Goal: Communication & Community: Answer question/provide support

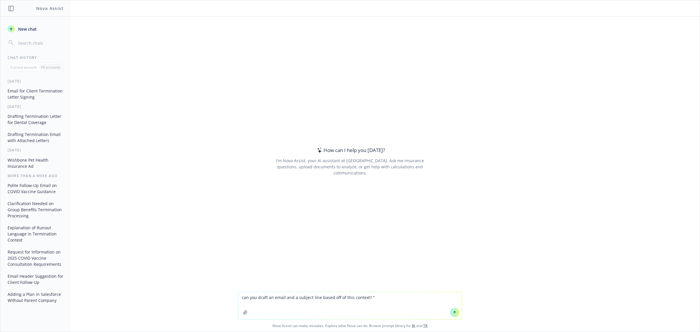
click at [371, 299] on textarea "can you draft an email and a subject line based off of this context? "" at bounding box center [350, 305] width 224 height 27
paste textarea "If you can request any PPT slides they can share for teaching BeOne employees a…"
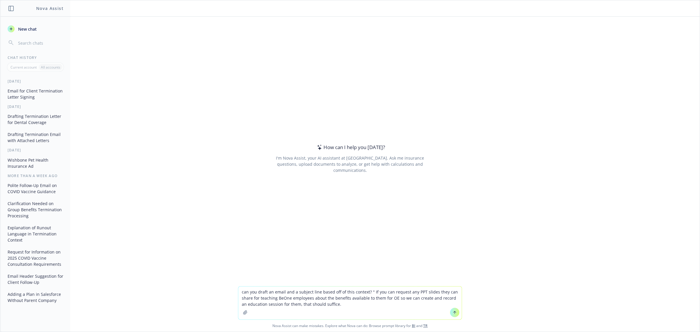
type textarea "can you draft an email and a subject line based off of this context? " If you c…"
